Goal: Information Seeking & Learning: Learn about a topic

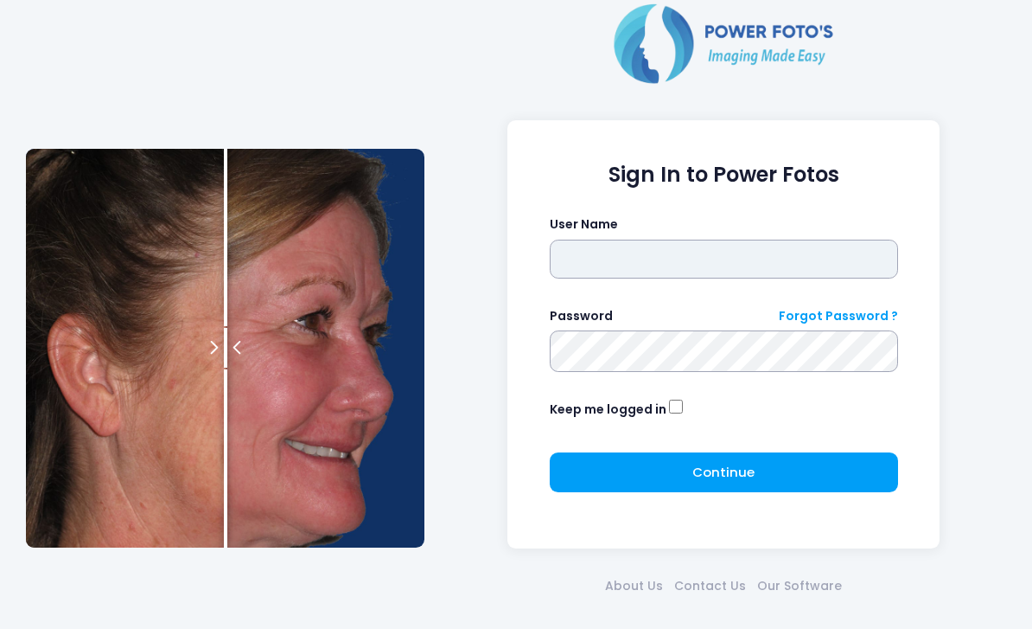
type input "*******"
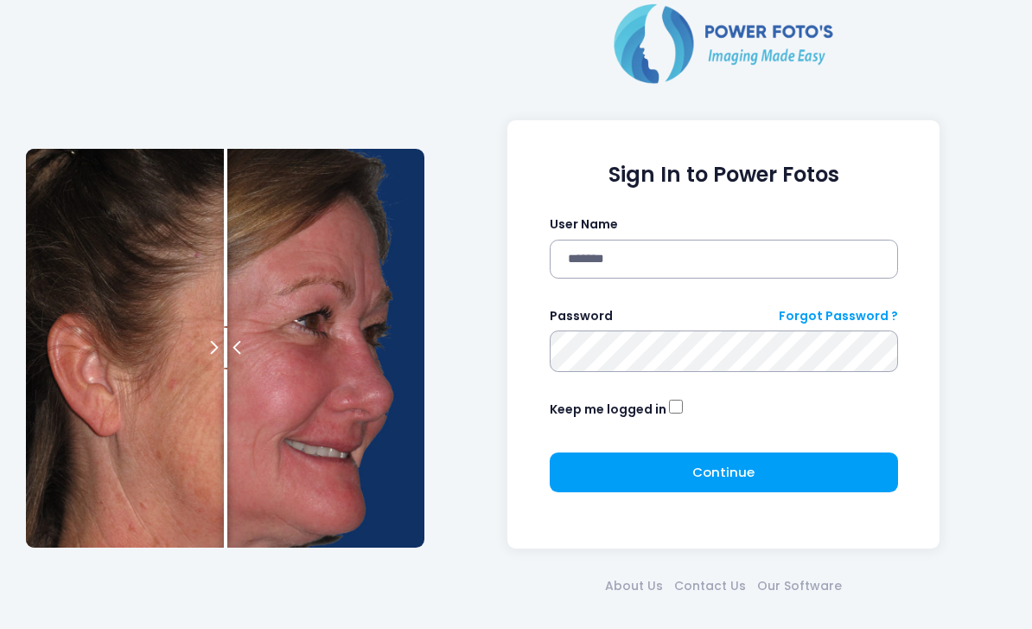
click button "submit" at bounding box center [0, 0] width 0 height 0
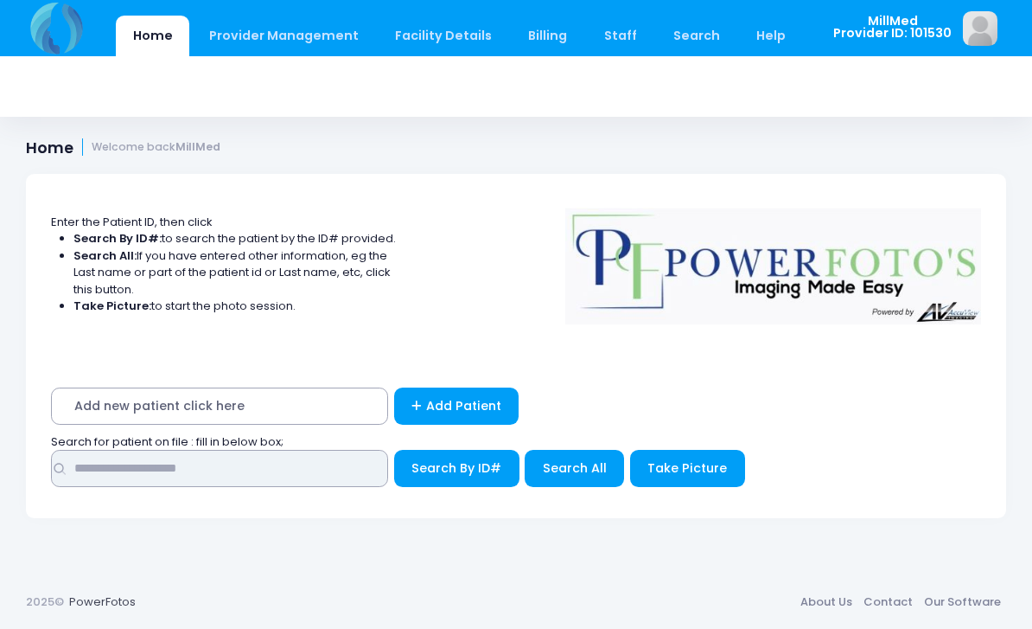
click at [198, 463] on input "text" at bounding box center [219, 468] width 337 height 37
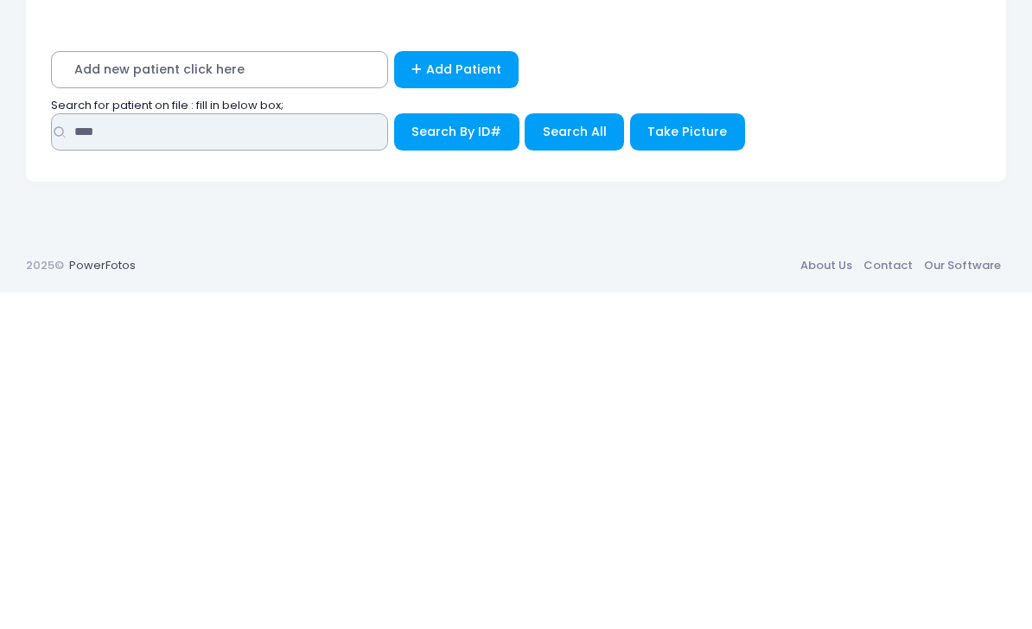
type input "****"
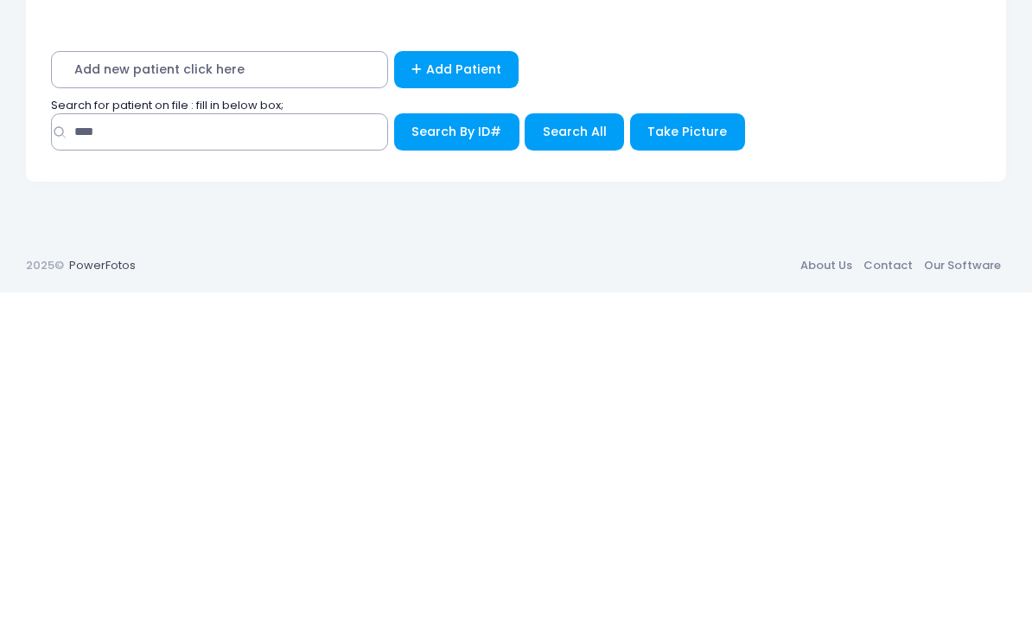
click at [559, 459] on span "Search All" at bounding box center [575, 467] width 64 height 17
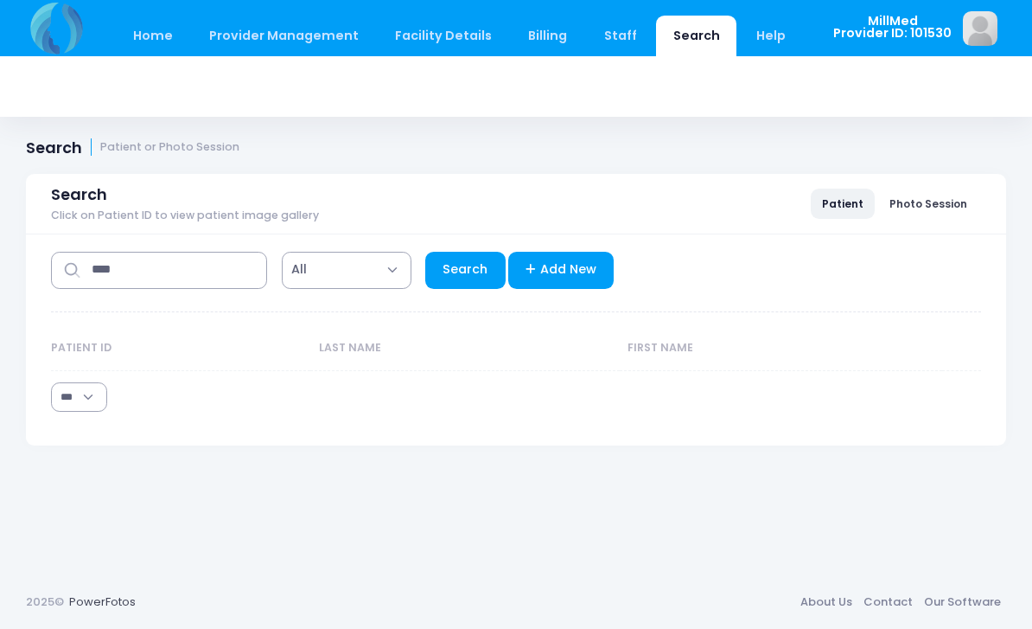
select select "***"
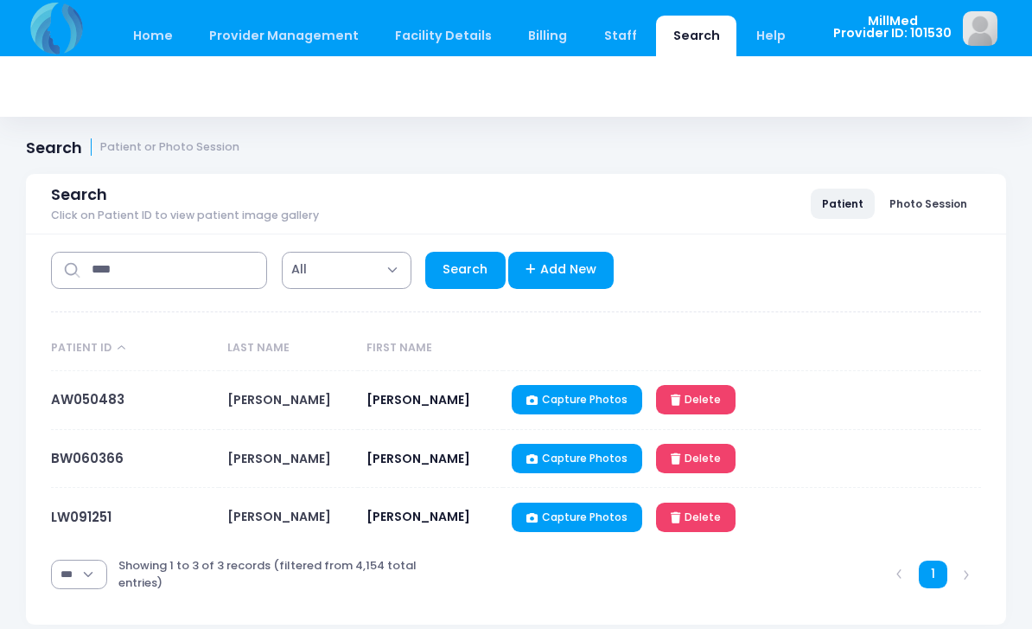
click at [93, 408] on link "AW050483" at bounding box center [87, 399] width 73 height 18
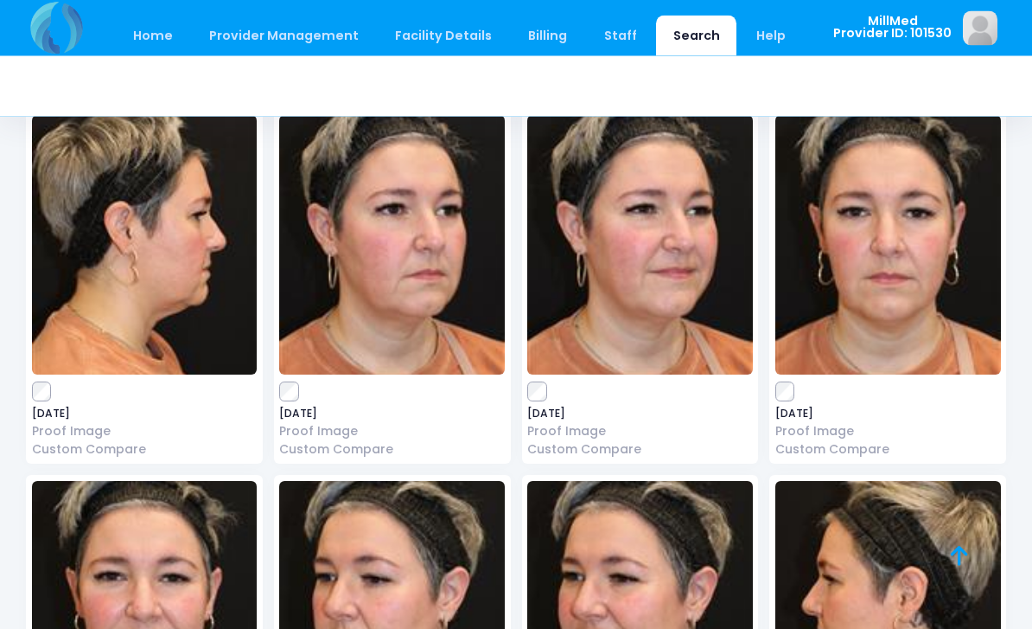
scroll to position [891, 0]
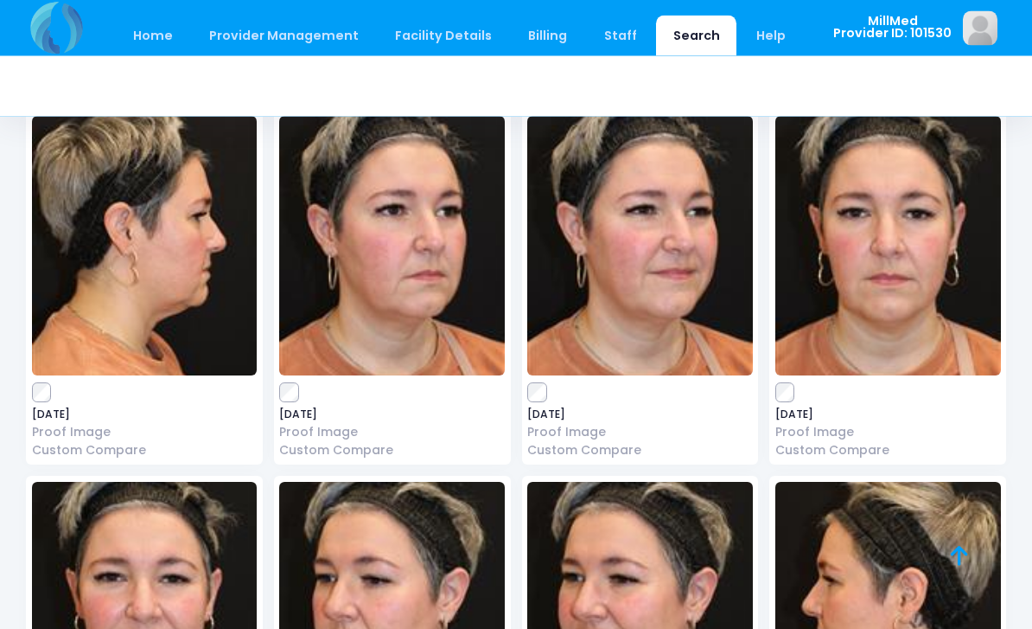
click at [361, 286] on img at bounding box center [392, 246] width 226 height 259
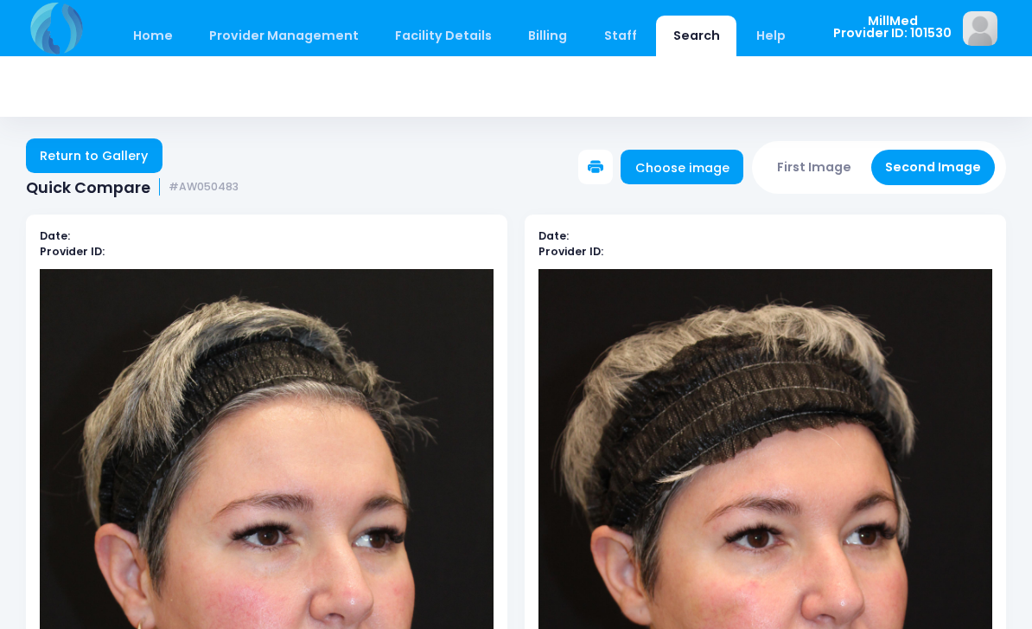
click at [79, 147] on link "Return to Gallery" at bounding box center [94, 155] width 137 height 35
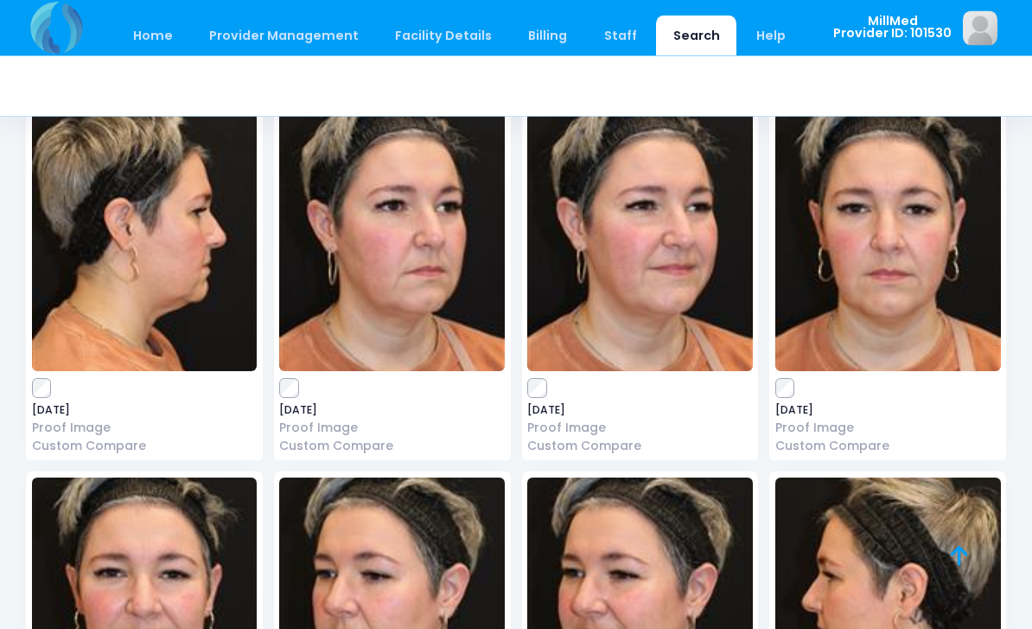
scroll to position [896, 0]
click at [128, 280] on img at bounding box center [145, 241] width 226 height 259
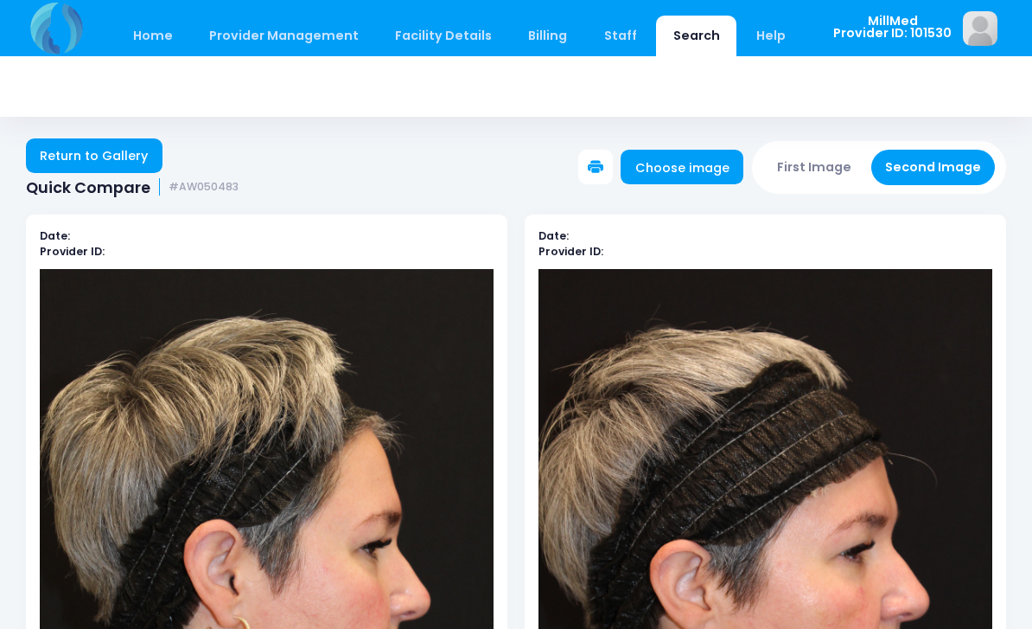
click at [112, 149] on link "Return to Gallery" at bounding box center [94, 155] width 137 height 35
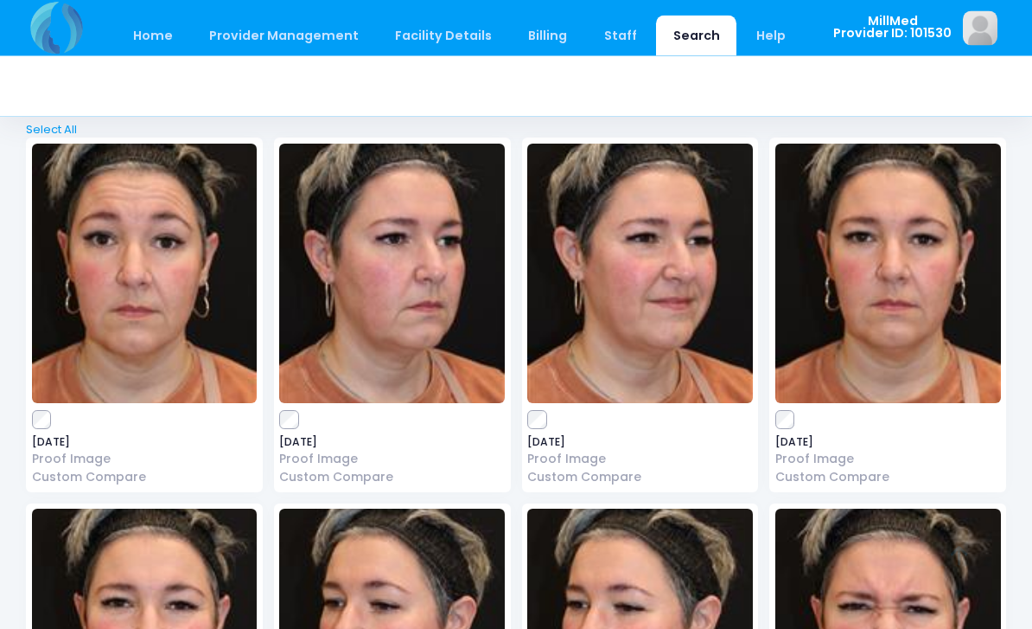
scroll to position [85, 0]
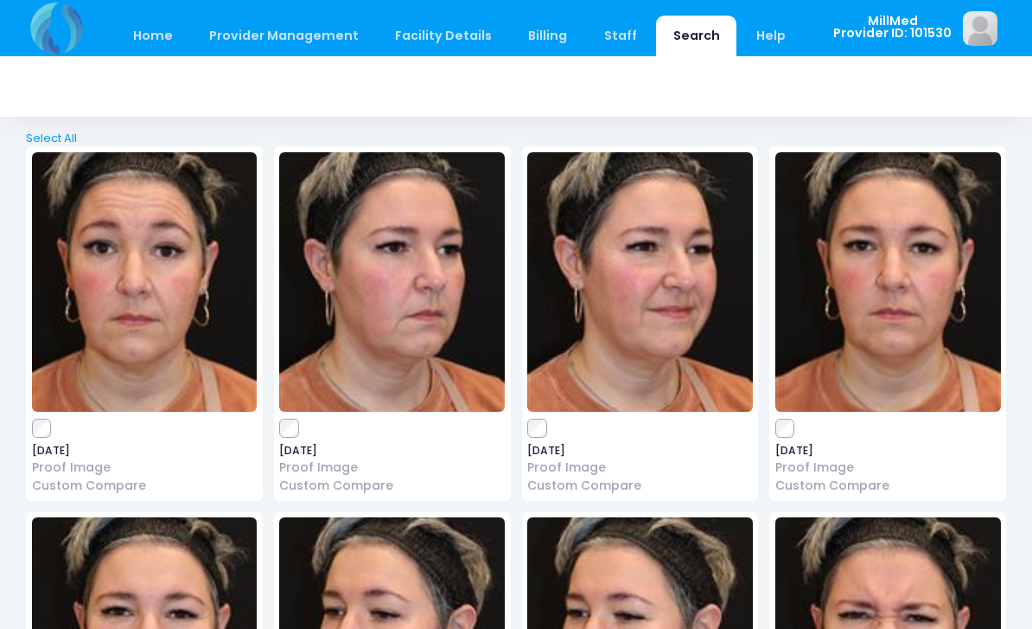
click at [610, 298] on img at bounding box center [640, 281] width 226 height 259
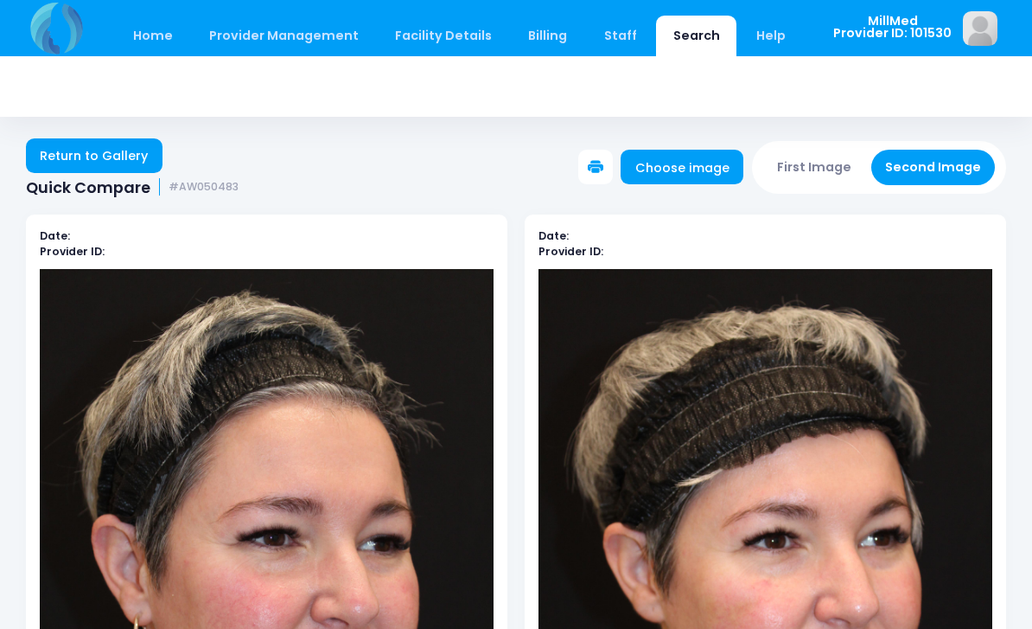
click at [83, 140] on link "Return to Gallery" at bounding box center [94, 155] width 137 height 35
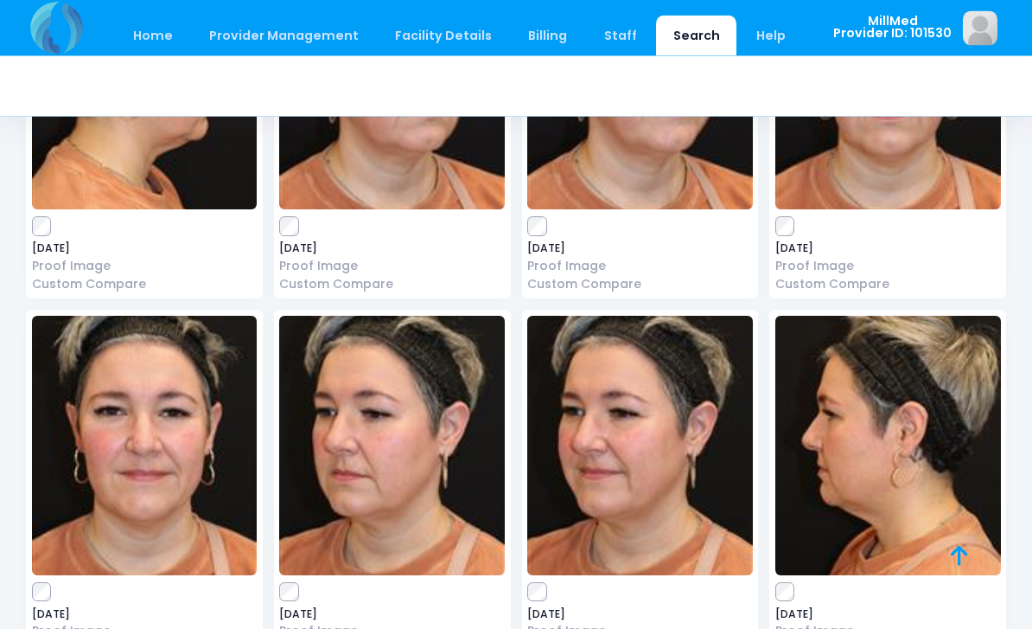
scroll to position [1057, 0]
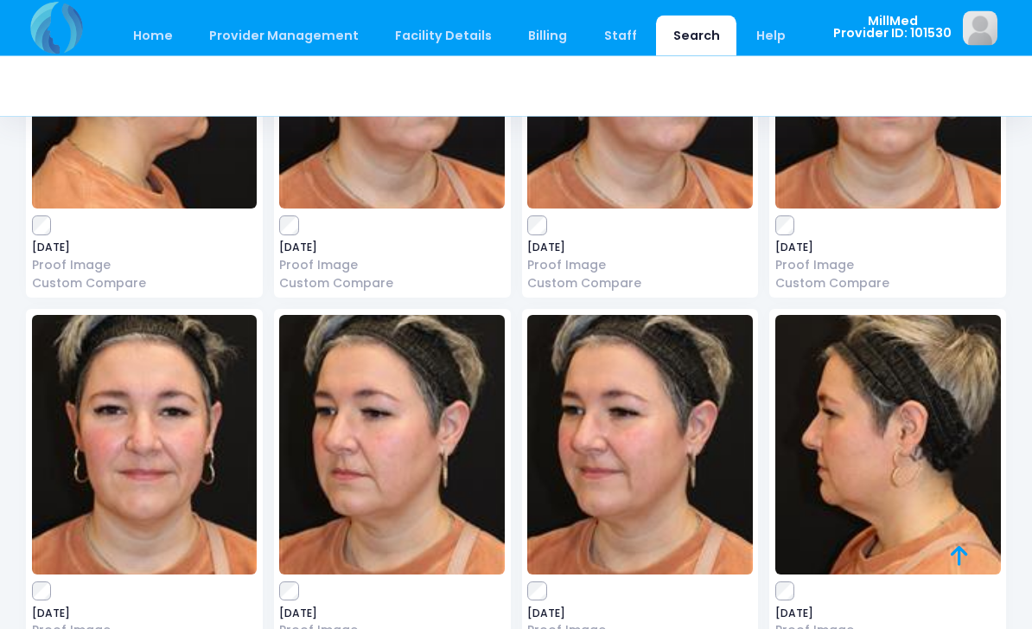
click at [115, 414] on img at bounding box center [145, 445] width 226 height 259
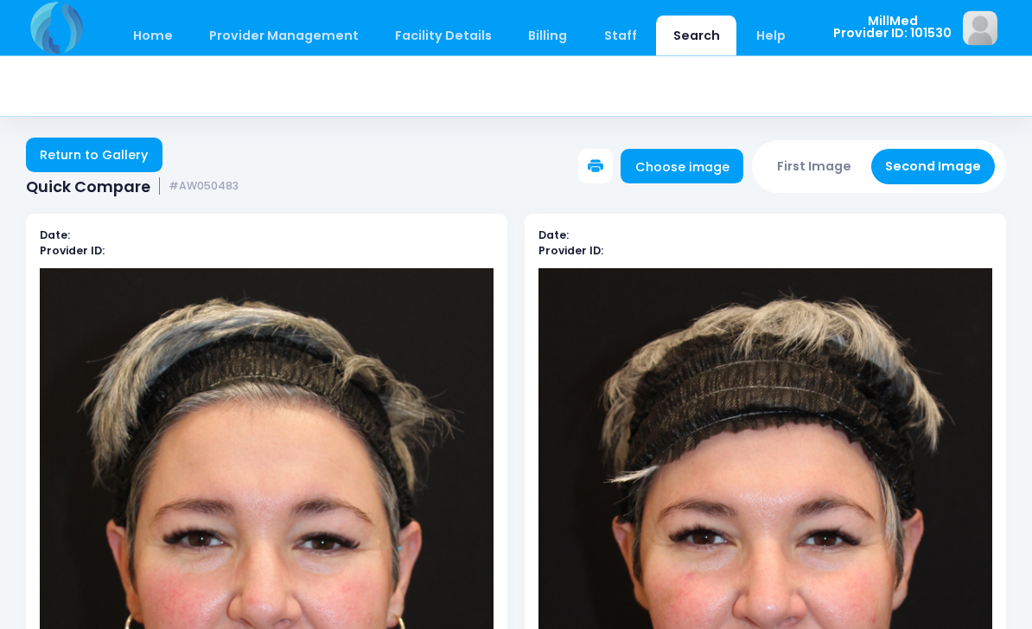
click at [105, 139] on link "Return to Gallery" at bounding box center [94, 155] width 137 height 35
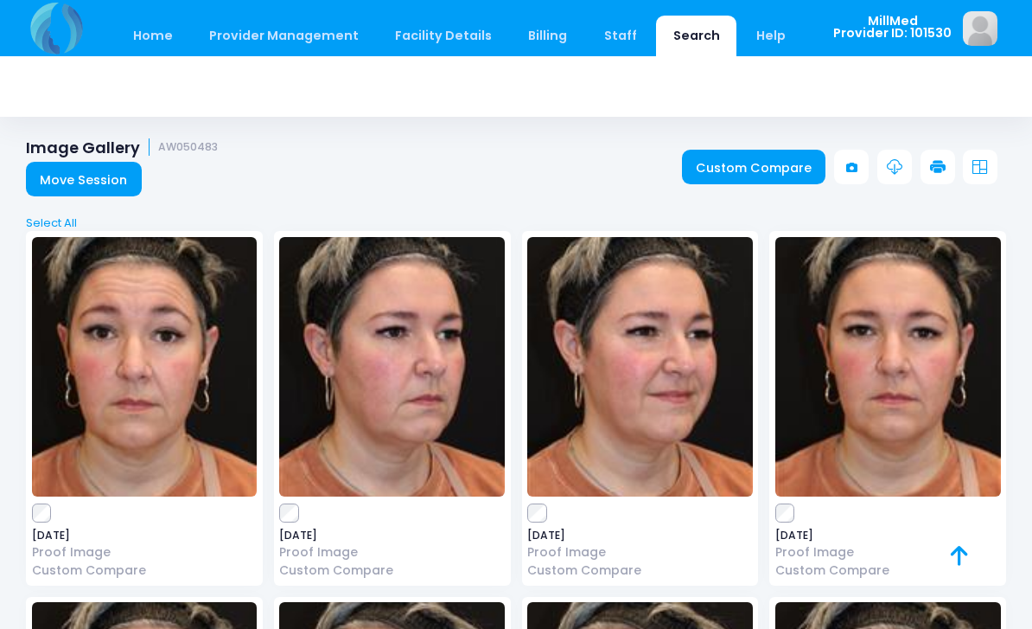
click at [94, 156] on h1 "Image Gallery AW050483" at bounding box center [122, 147] width 192 height 18
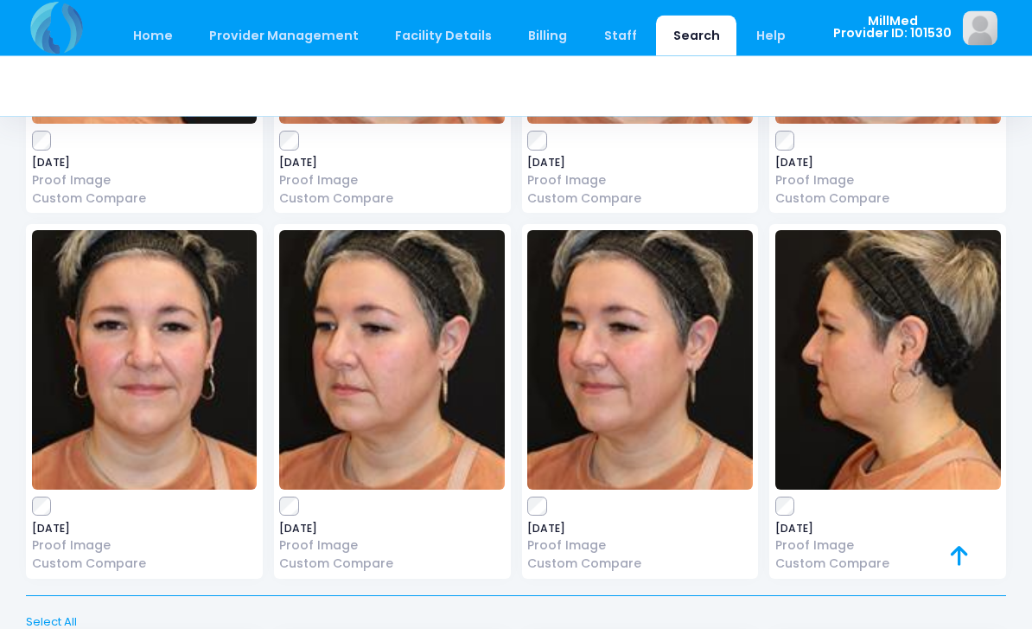
scroll to position [1143, 0]
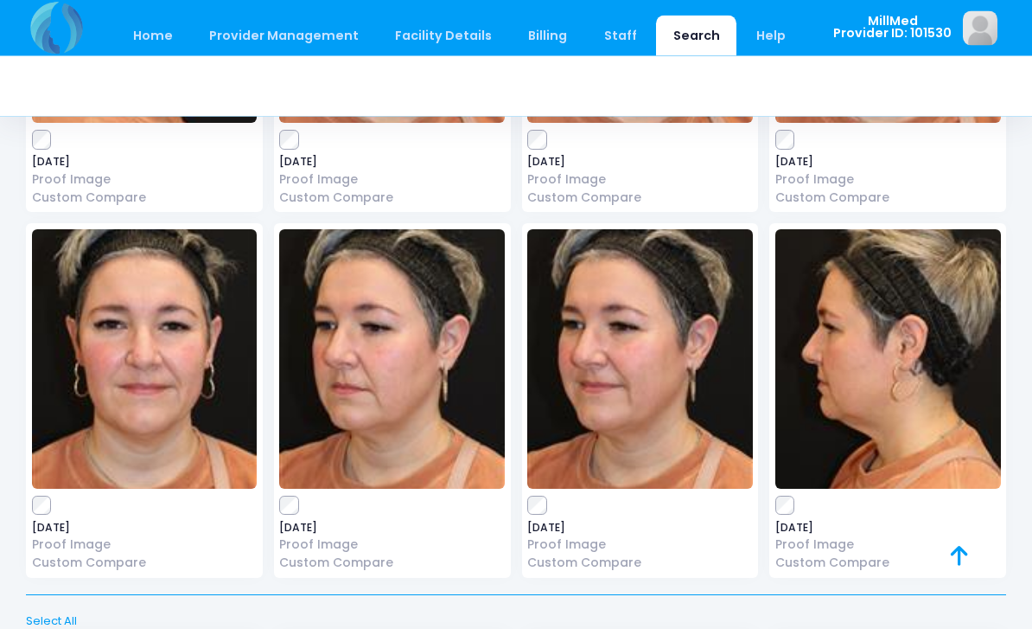
click at [616, 348] on img at bounding box center [640, 359] width 226 height 259
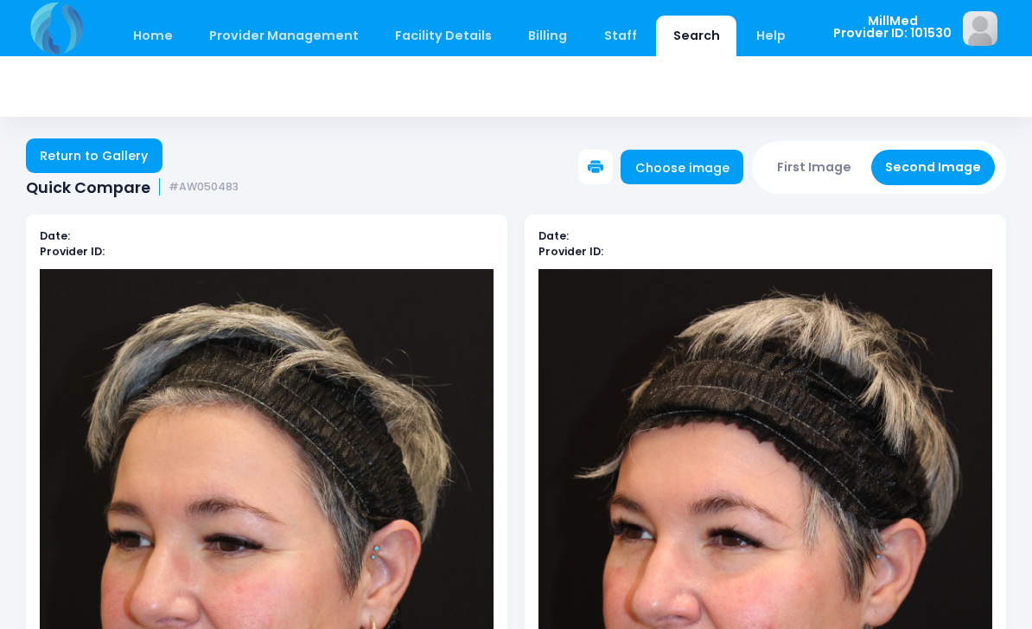
click at [93, 160] on link "Return to Gallery" at bounding box center [94, 155] width 137 height 35
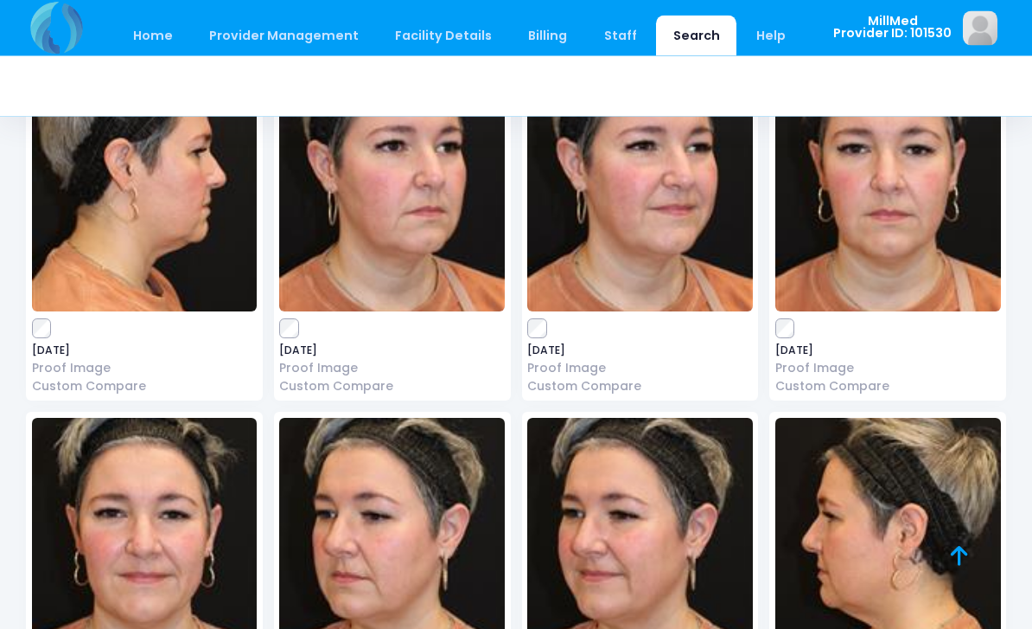
scroll to position [956, 0]
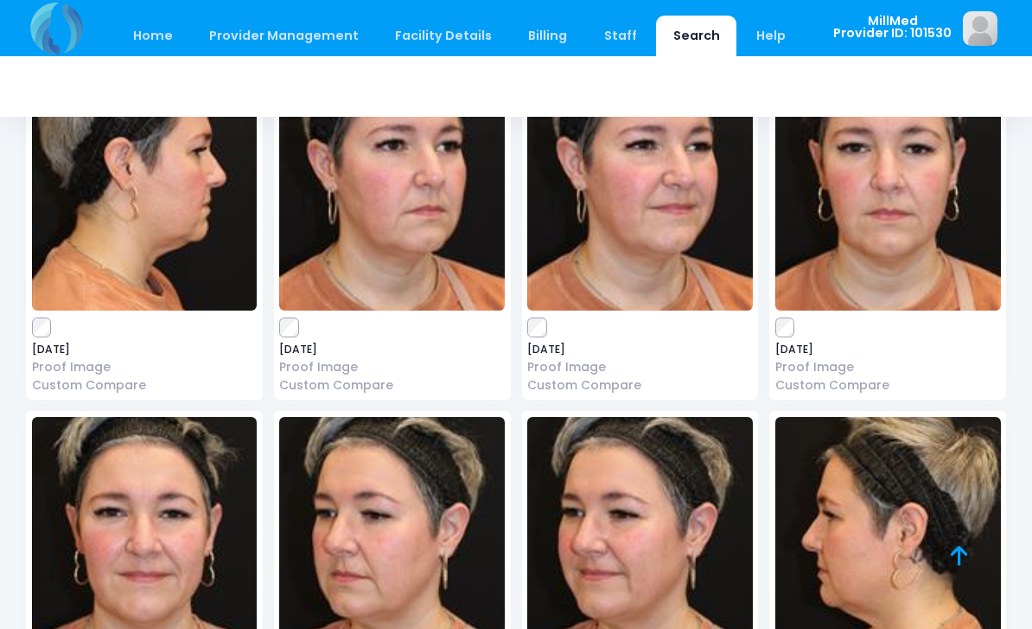
click at [616, 496] on img at bounding box center [640, 546] width 226 height 259
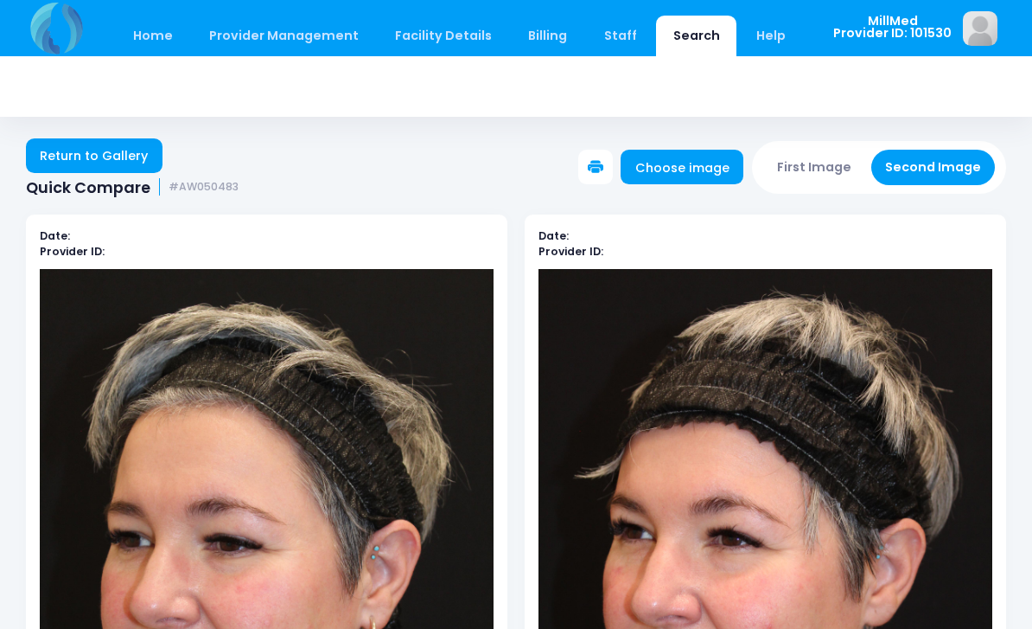
click at [96, 154] on link "Return to Gallery" at bounding box center [94, 155] width 137 height 35
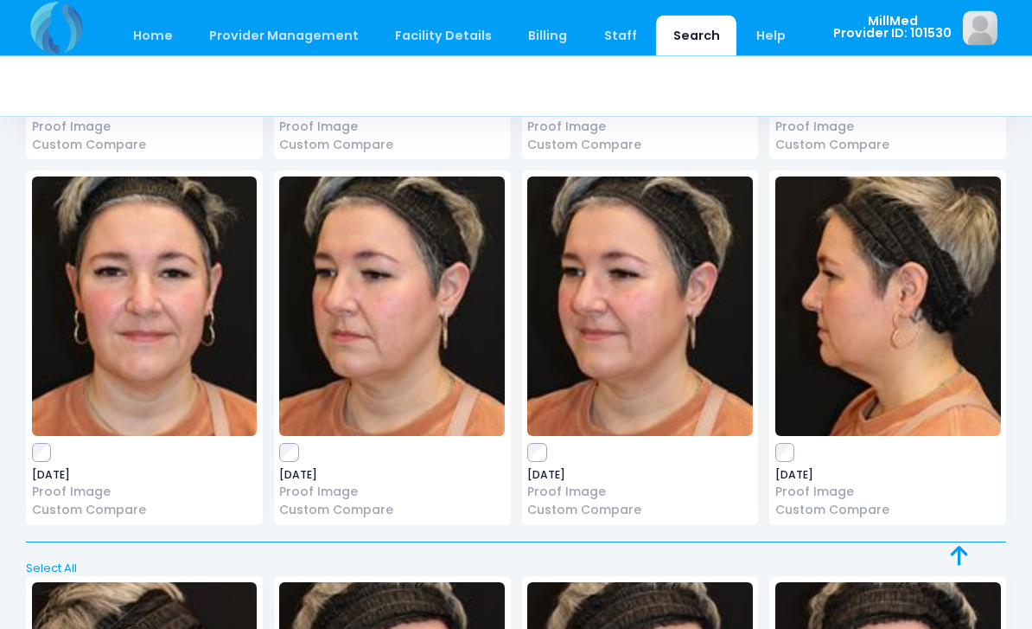
scroll to position [1132, 0]
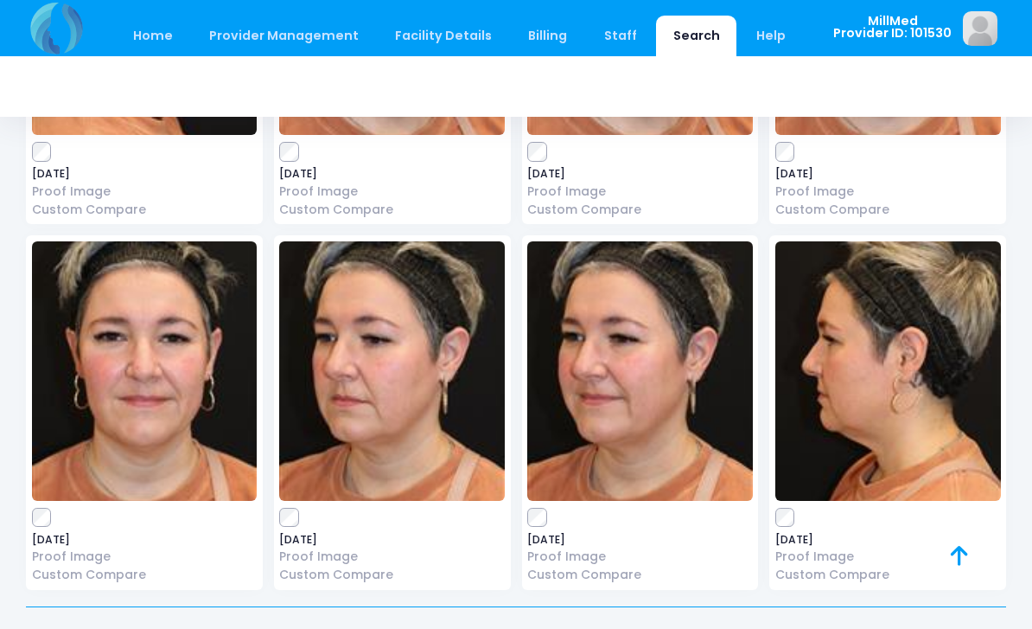
click at [820, 452] on img at bounding box center [889, 370] width 226 height 259
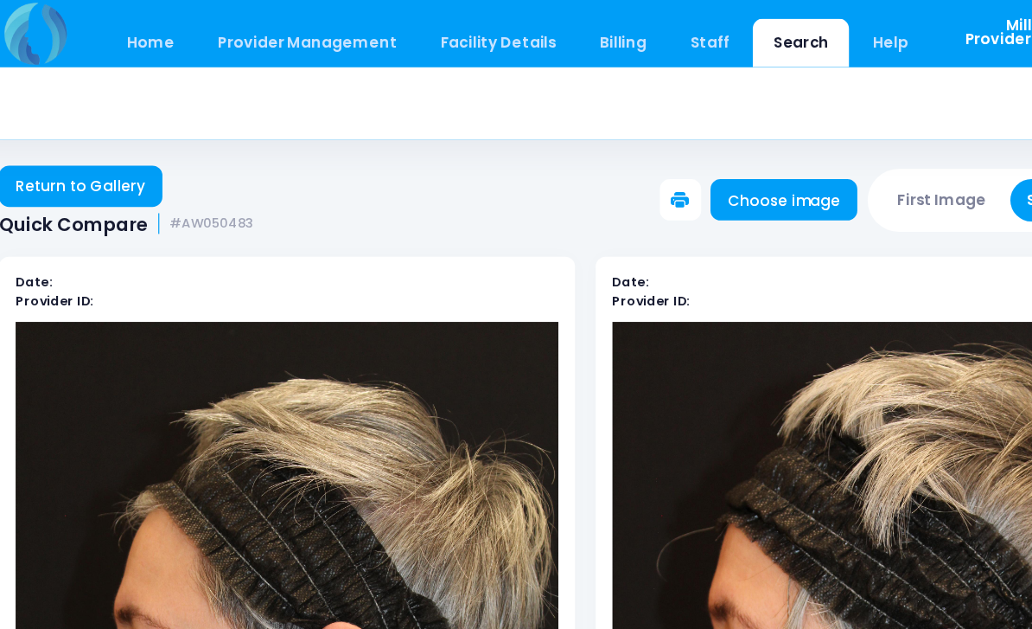
click at [61, 147] on link "Return to Gallery" at bounding box center [94, 155] width 137 height 35
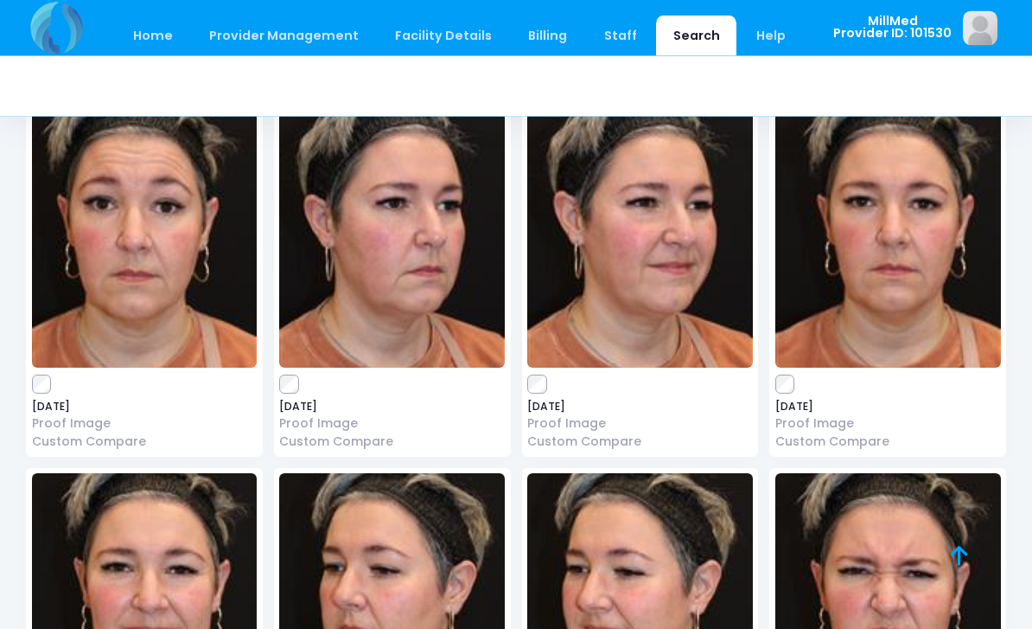
scroll to position [142, 0]
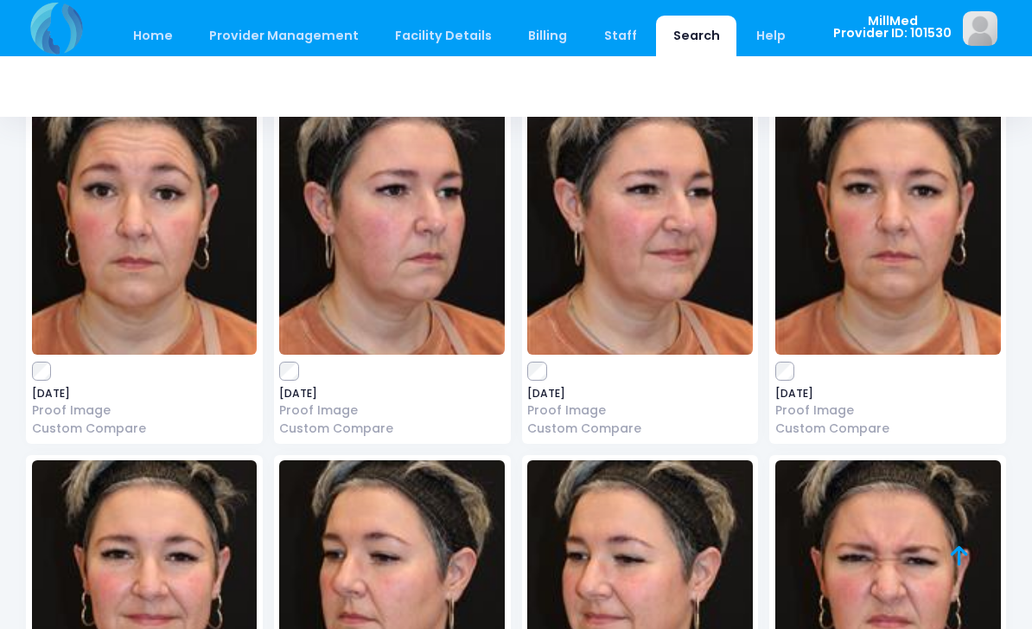
click at [884, 286] on img at bounding box center [889, 224] width 226 height 259
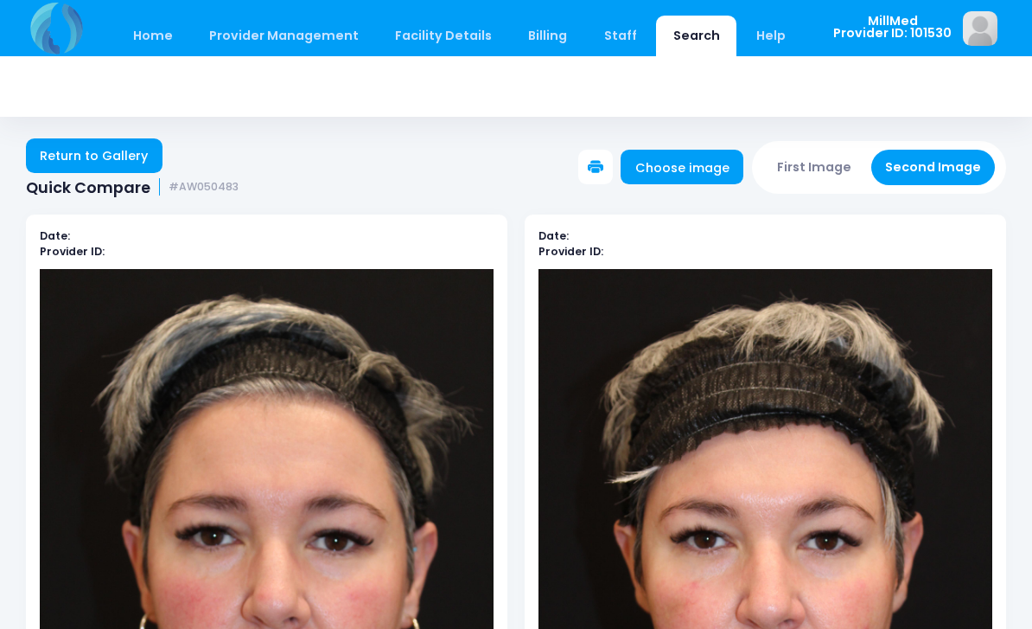
click at [118, 1] on div "Home Provider Management Provider Management Add User View Users" at bounding box center [417, 28] width 782 height 56
click at [656, 52] on link "Search" at bounding box center [696, 36] width 80 height 41
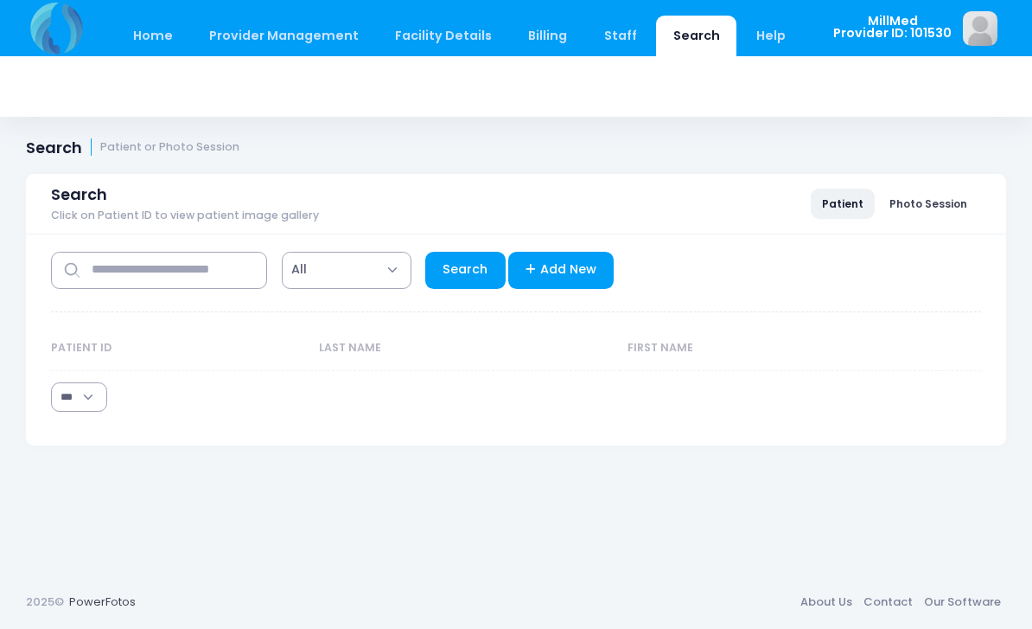
select select "***"
click at [231, 271] on input "text" at bounding box center [159, 270] width 216 height 37
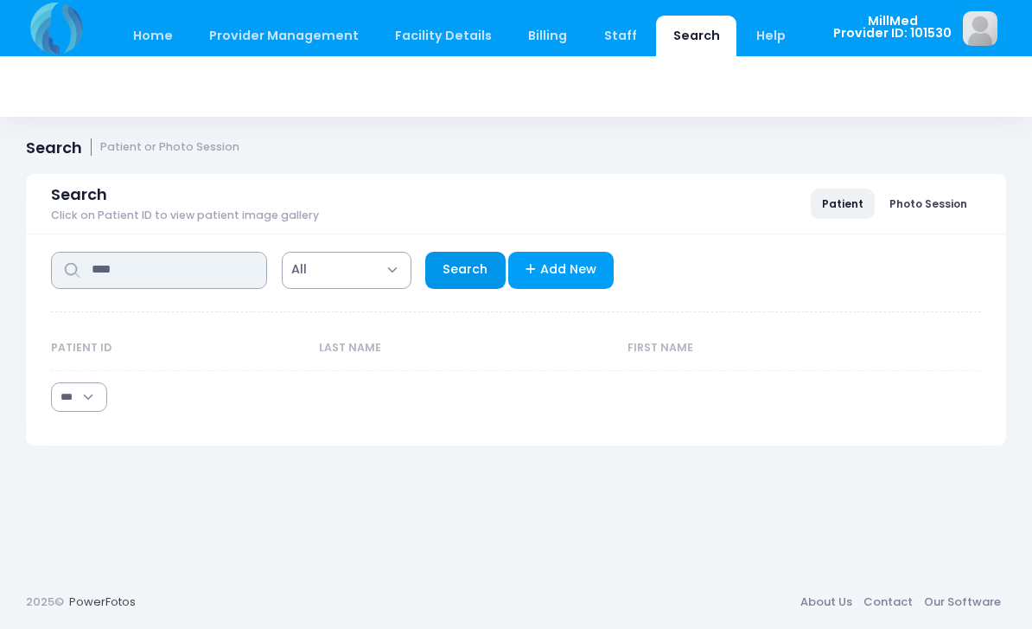
type input "****"
click at [456, 271] on link "Search" at bounding box center [465, 270] width 80 height 37
select select "***"
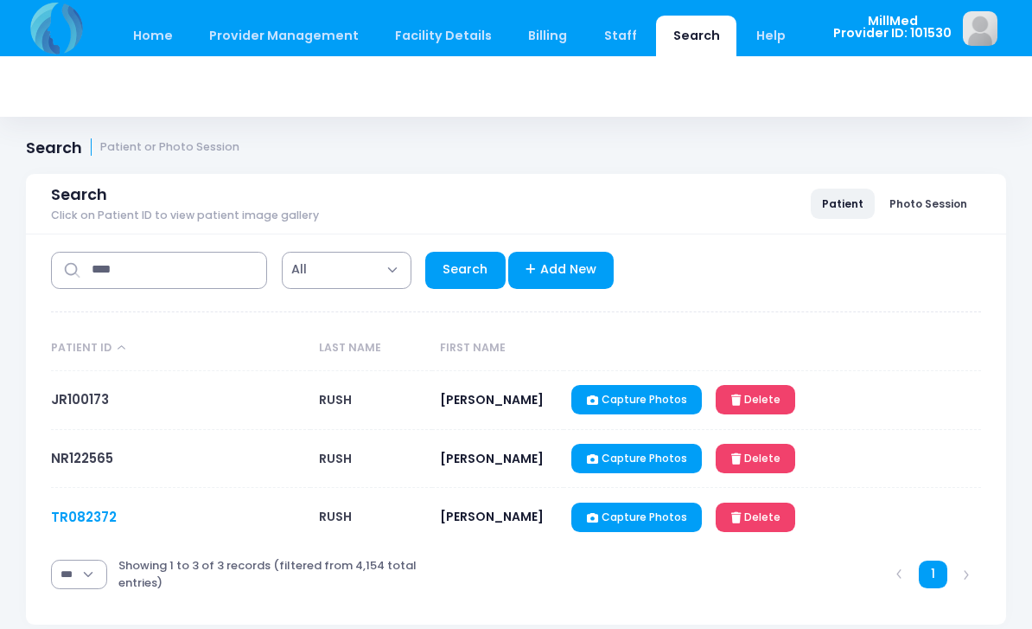
click at [53, 519] on link "TR082372" at bounding box center [84, 517] width 66 height 18
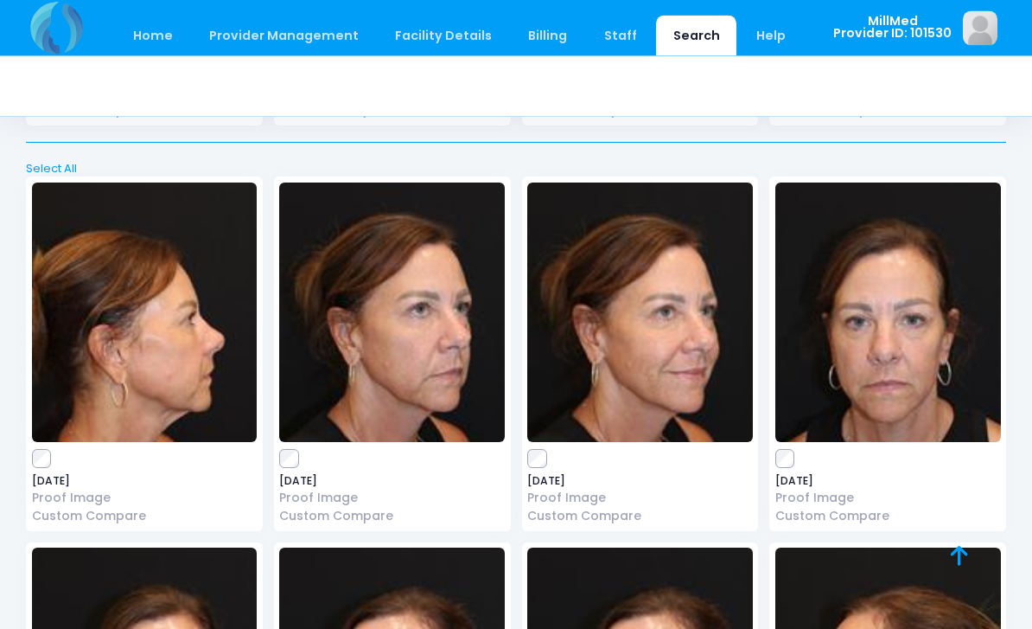
scroll to position [3119, 0]
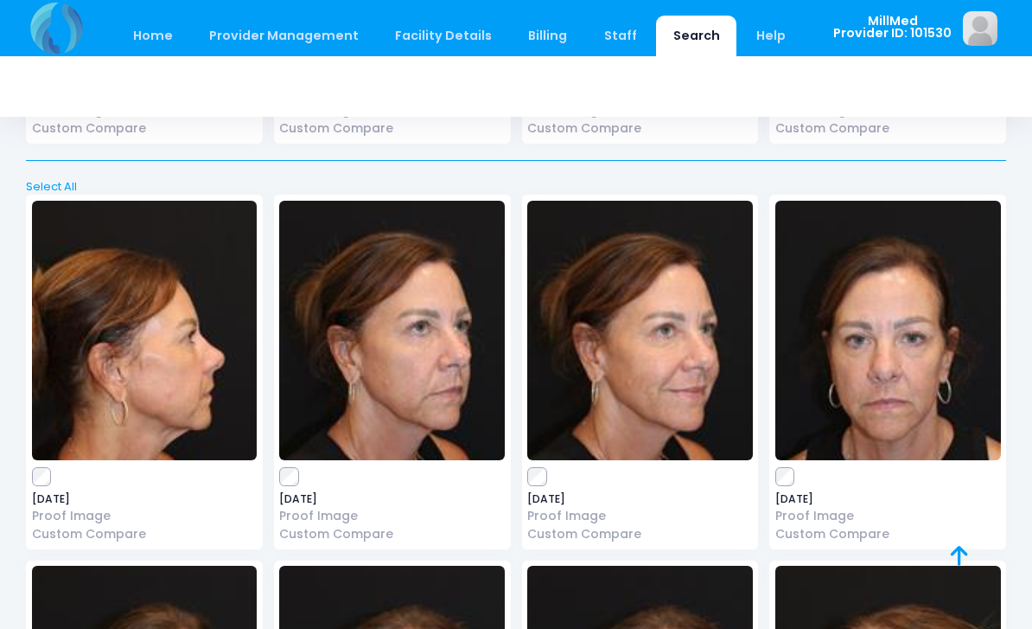
click at [355, 316] on img at bounding box center [392, 330] width 226 height 259
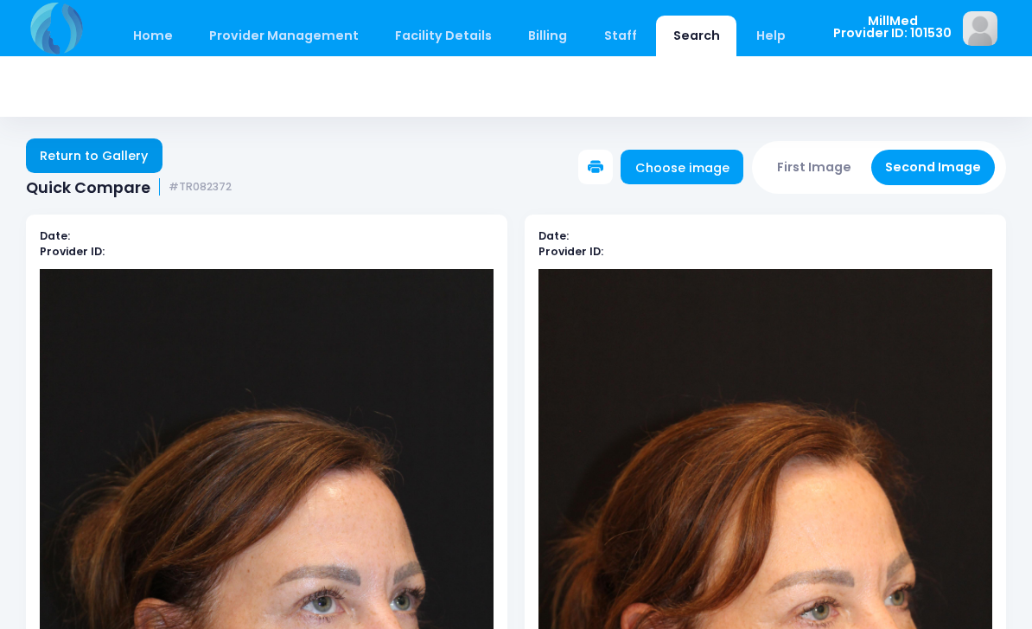
click at [86, 141] on link "Return to Gallery" at bounding box center [94, 155] width 137 height 35
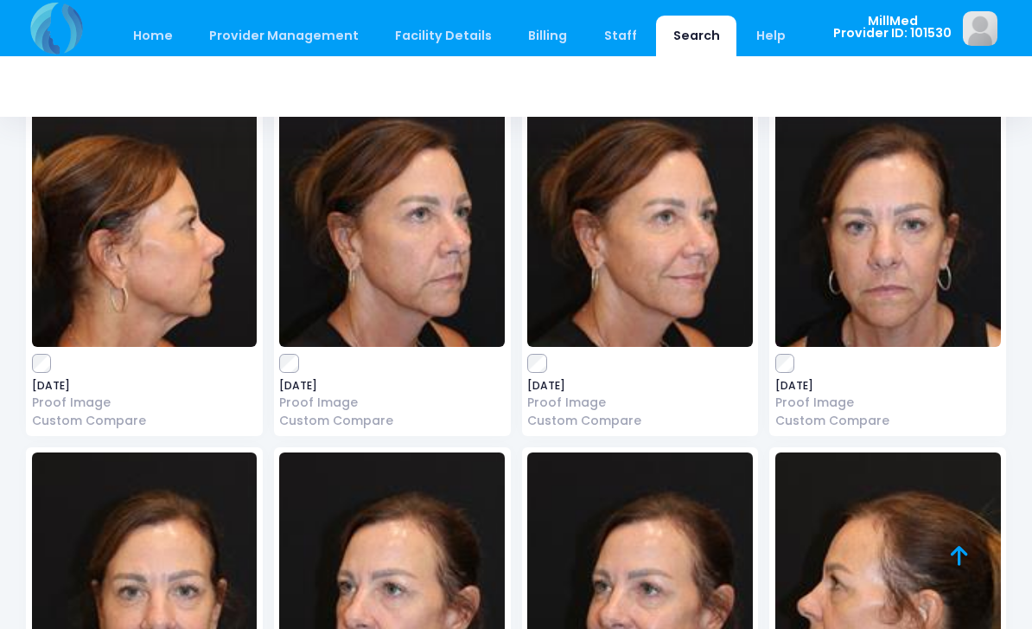
scroll to position [3240, 0]
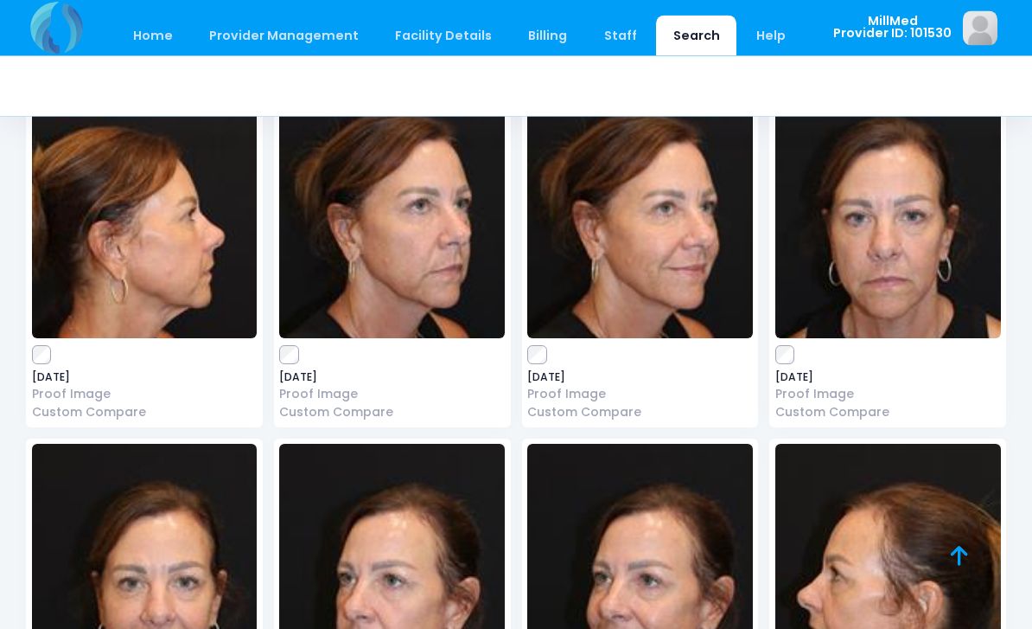
click at [865, 232] on img at bounding box center [889, 209] width 226 height 259
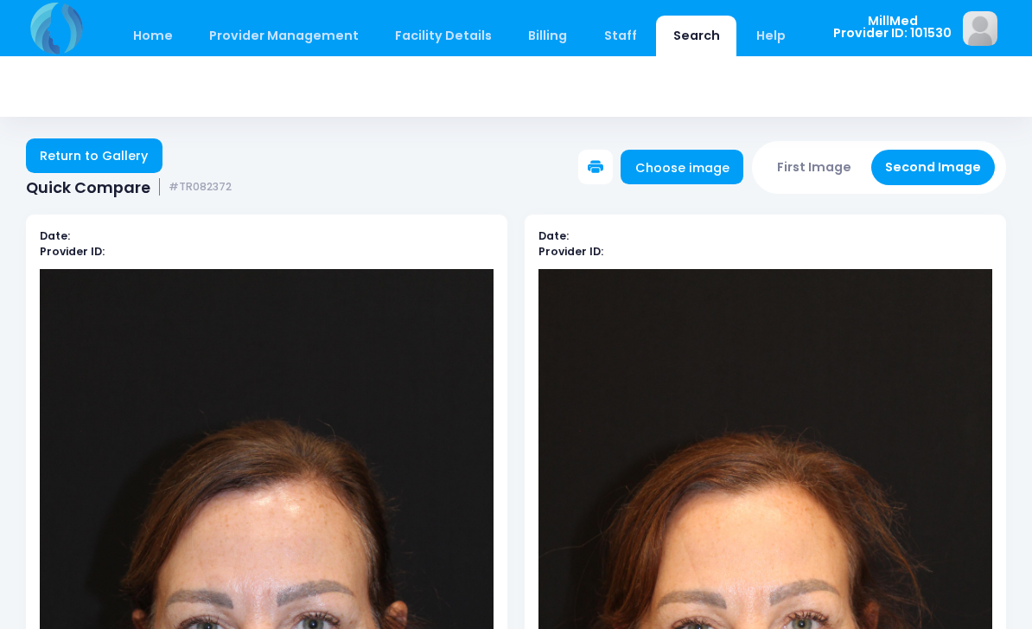
click at [112, 156] on link "Return to Gallery" at bounding box center [94, 155] width 137 height 35
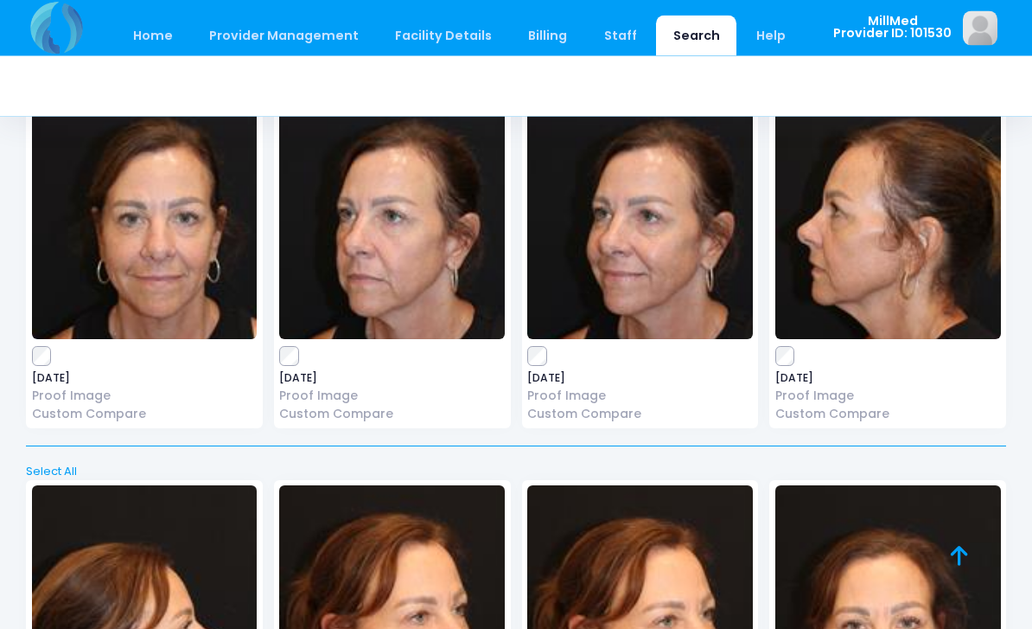
scroll to position [3605, 0]
click at [673, 257] on img at bounding box center [640, 209] width 226 height 259
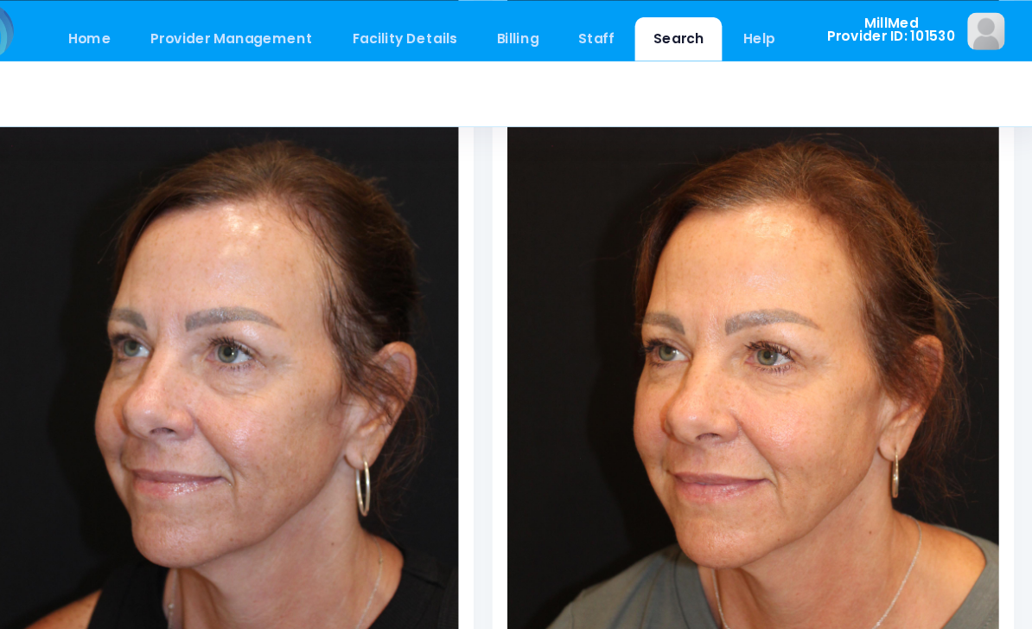
scroll to position [297, 0]
